Goal: Book appointment/travel/reservation

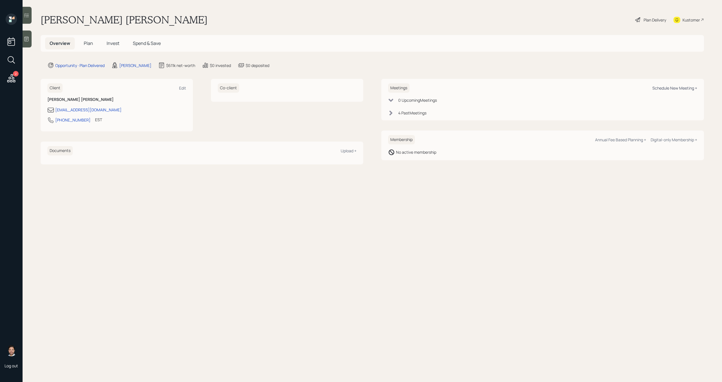
click at [674, 89] on div "Schedule New Meeting +" at bounding box center [675, 87] width 45 height 5
select select "bffa7908-1b2a-4c79-9bb6-f0ec9aed22d3"
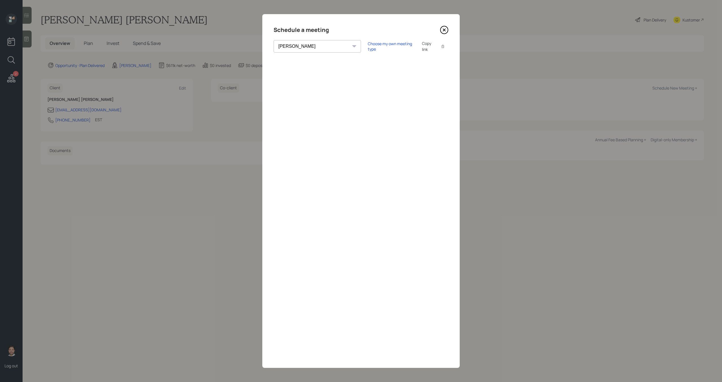
click at [446, 30] on icon at bounding box center [444, 30] width 8 height 8
